Goal: Check status: Check status

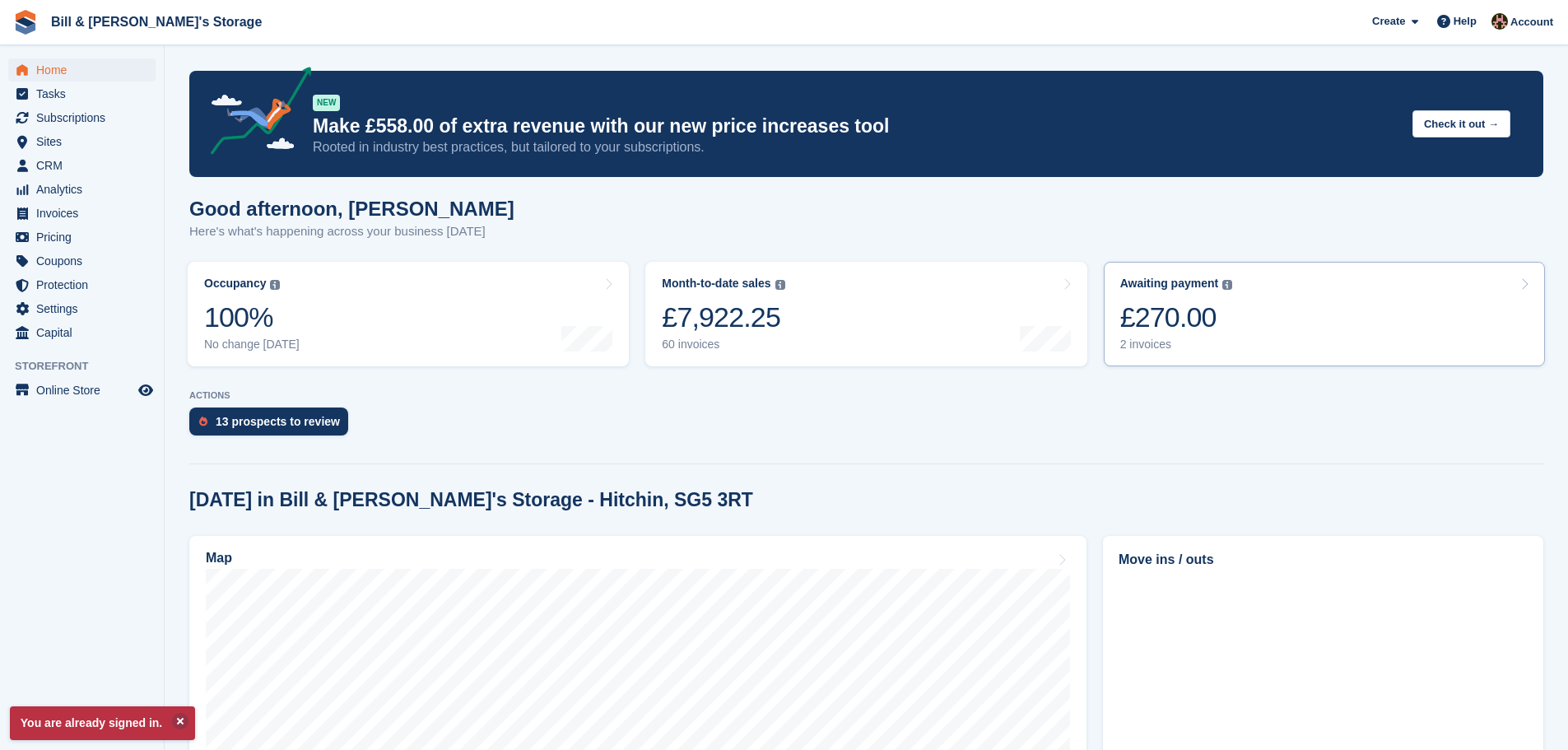
click at [1225, 305] on div "£270.00" at bounding box center [1176, 317] width 113 height 34
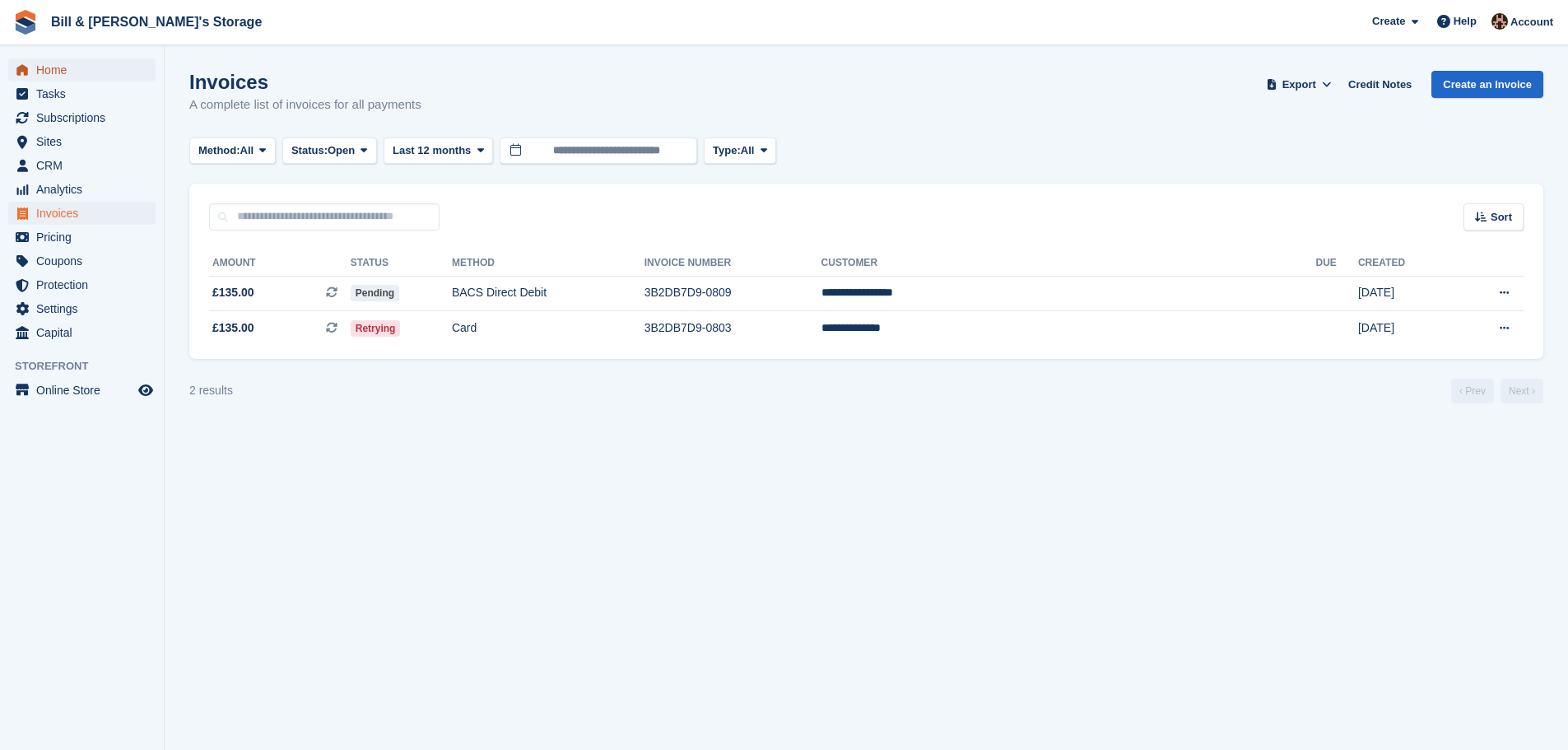
click at [64, 69] on span "Home" at bounding box center [86, 69] width 99 height 23
